Goal: Navigation & Orientation: Find specific page/section

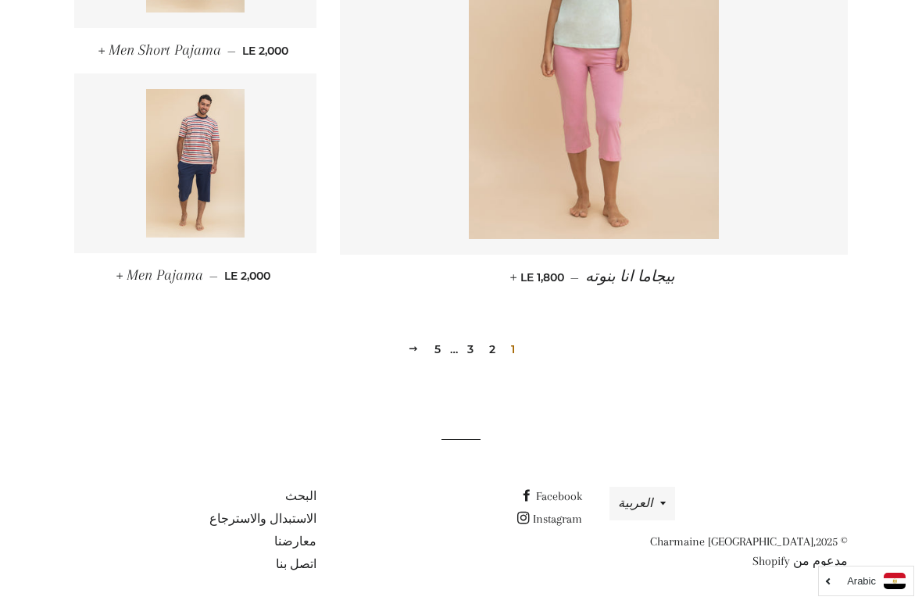
scroll to position [2176, 0]
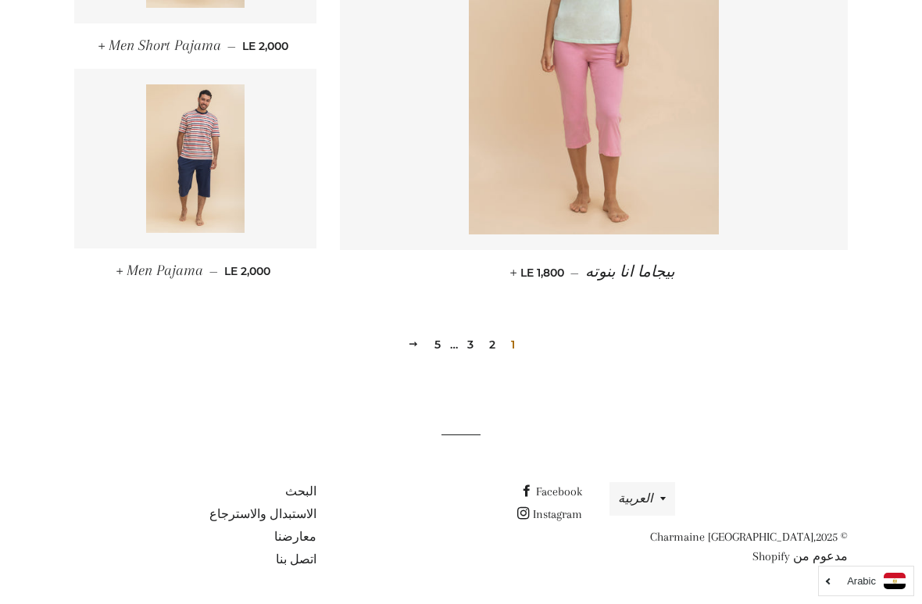
click at [487, 339] on link "2" at bounding box center [492, 344] width 19 height 23
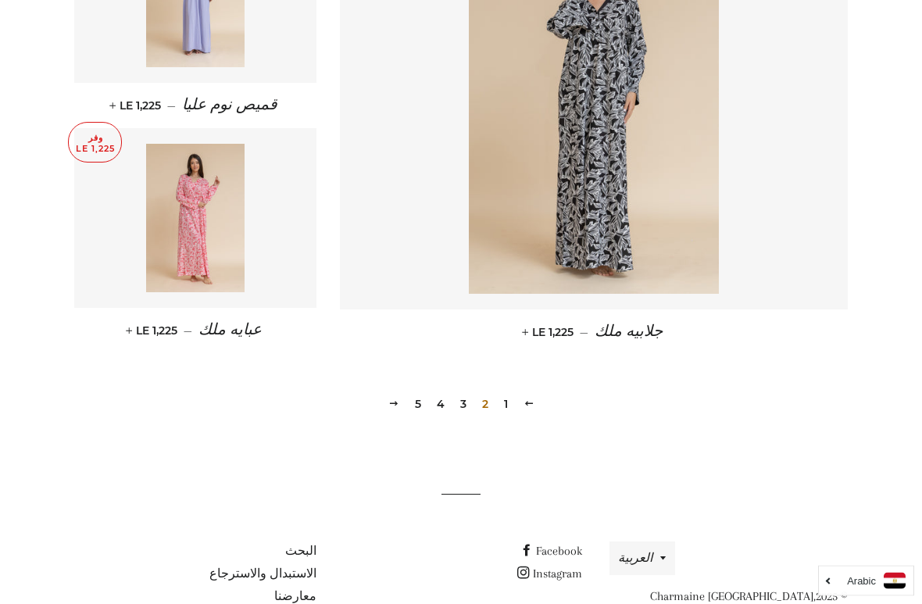
scroll to position [2117, 0]
click at [462, 399] on link "3" at bounding box center [463, 402] width 19 height 23
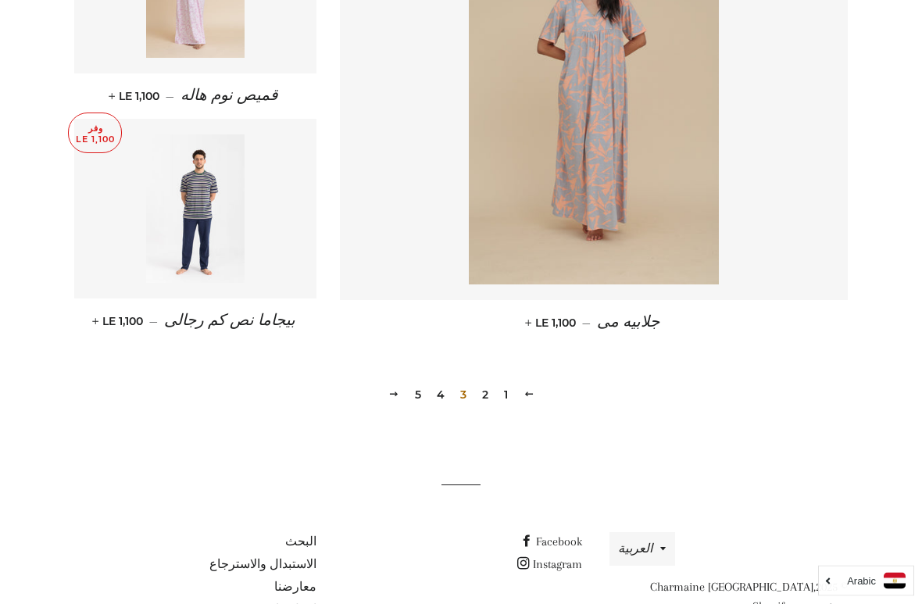
scroll to position [2176, 0]
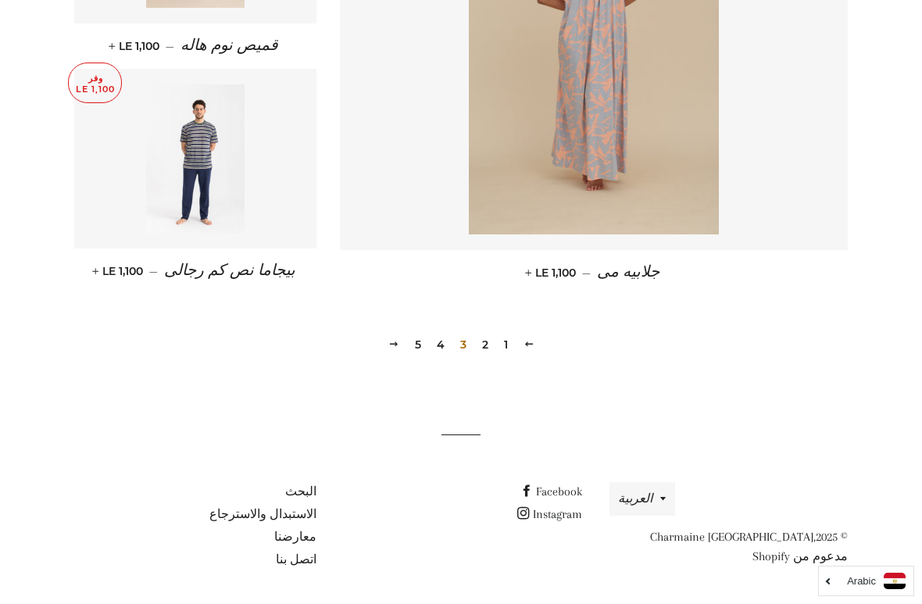
click at [445, 344] on link "4" at bounding box center [440, 344] width 20 height 23
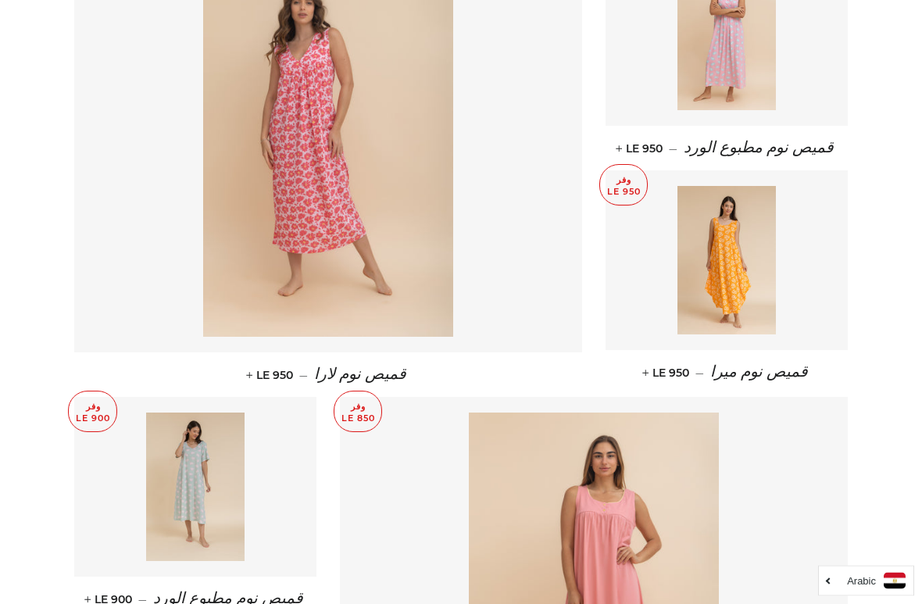
scroll to position [1623, 0]
click at [540, 257] on link at bounding box center [328, 149] width 508 height 406
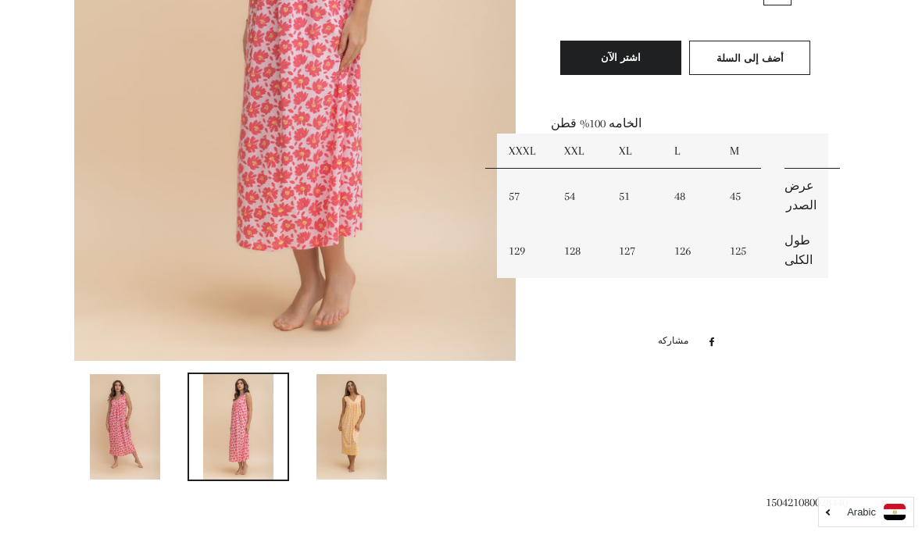
scroll to position [386, 0]
